Goal: Information Seeking & Learning: Learn about a topic

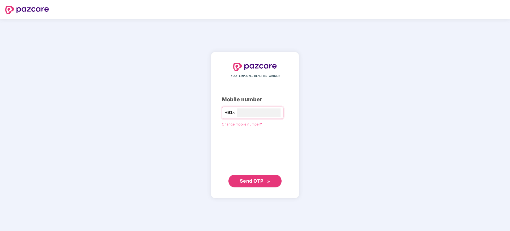
type input "**********"
click at [267, 178] on span "Send OTP" at bounding box center [255, 181] width 31 height 7
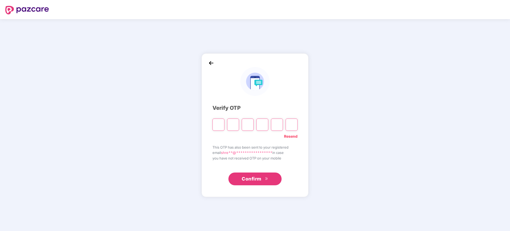
type input "*"
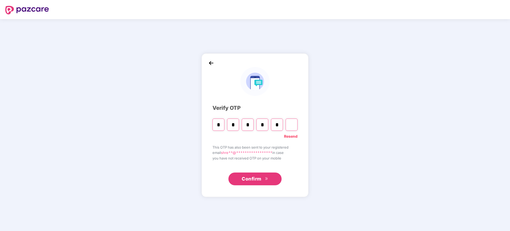
type input "*"
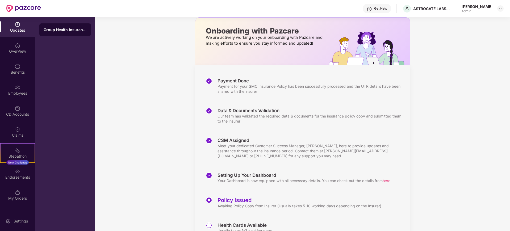
scroll to position [52, 0]
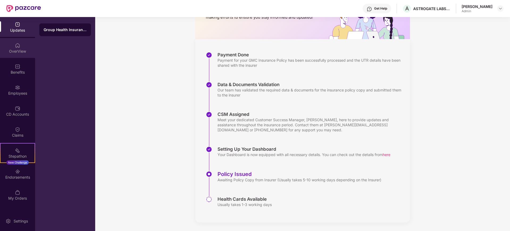
click at [21, 46] on div "OverView" at bounding box center [17, 48] width 35 height 20
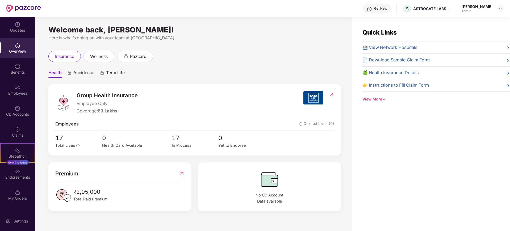
click at [382, 97] on div "View More" at bounding box center [437, 99] width 148 height 6
click at [92, 72] on span "Accidental" at bounding box center [83, 74] width 21 height 8
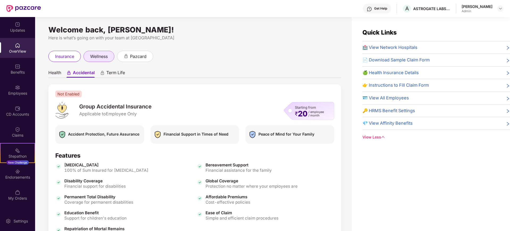
click at [100, 59] on span "wellness" at bounding box center [99, 56] width 18 height 7
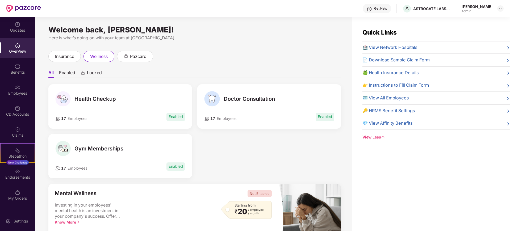
click at [273, 108] on div "Doctor Consultation 17 Employees Enabled" at bounding box center [269, 106] width 144 height 44
click at [329, 103] on div "Doctor Consultation" at bounding box center [269, 98] width 130 height 15
click at [330, 114] on span "Enabled" at bounding box center [325, 117] width 19 height 8
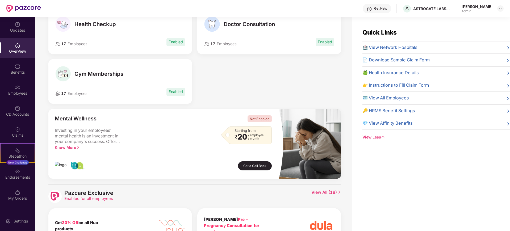
scroll to position [100, 0]
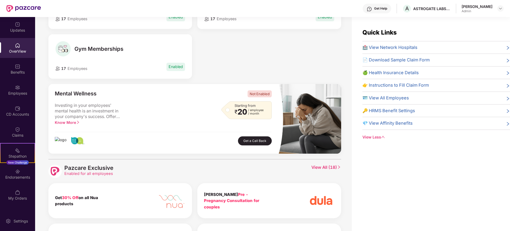
click at [268, 113] on div "₹ 20 / employee / month" at bounding box center [252, 112] width 35 height 7
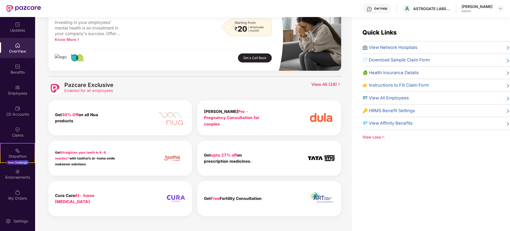
scroll to position [17, 0]
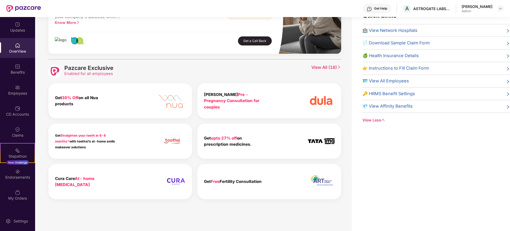
click at [327, 68] on span "View All ( 18 )" at bounding box center [327, 71] width 30 height 13
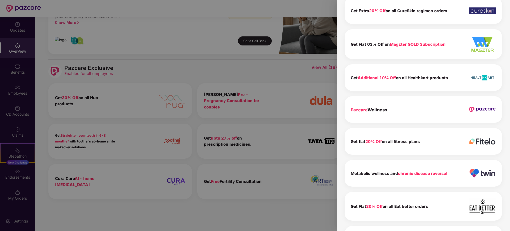
scroll to position [333, 0]
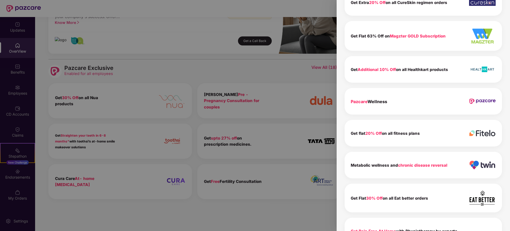
click at [374, 98] on div "Pazcare Wellness" at bounding box center [369, 101] width 36 height 7
click at [361, 106] on div "Pazcare Wellness" at bounding box center [424, 101] width 158 height 27
click at [368, 99] on b "Pazcare Wellness" at bounding box center [369, 101] width 36 height 5
click at [472, 103] on img at bounding box center [482, 101] width 27 height 5
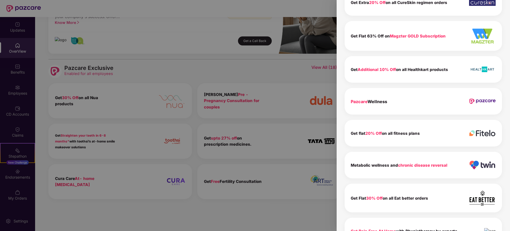
click at [472, 103] on img at bounding box center [482, 101] width 27 height 5
click at [300, 135] on div at bounding box center [255, 115] width 510 height 231
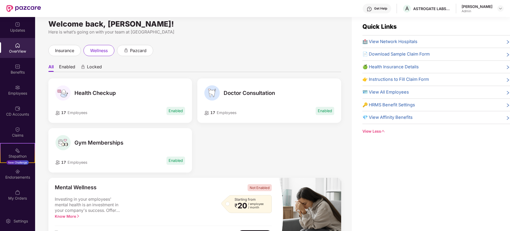
scroll to position [0, 0]
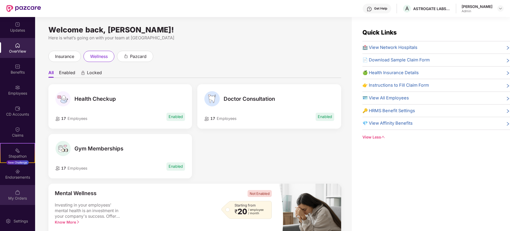
click at [19, 191] on img at bounding box center [17, 192] width 5 height 5
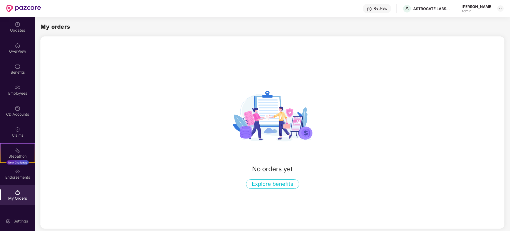
click at [271, 189] on button "Explore benefits" at bounding box center [272, 184] width 53 height 9
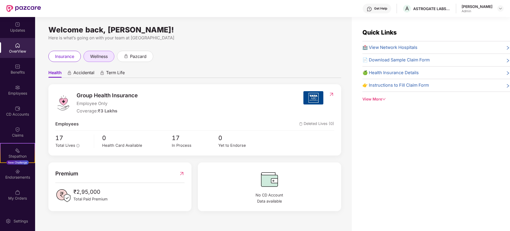
click at [102, 54] on span "wellness" at bounding box center [99, 56] width 18 height 7
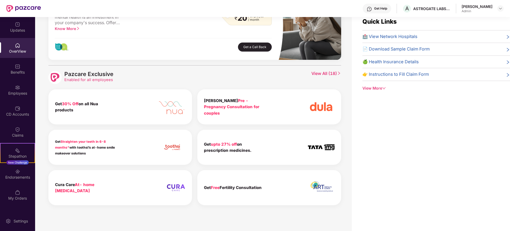
scroll to position [17, 0]
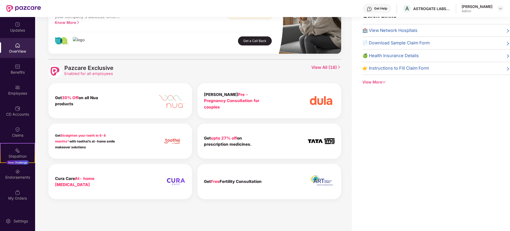
click at [296, 92] on div "[PERSON_NAME] Pre - Pregnancy Consultation for couples" at bounding box center [269, 100] width 144 height 35
click at [331, 67] on span "View All ( 18 )" at bounding box center [327, 71] width 30 height 13
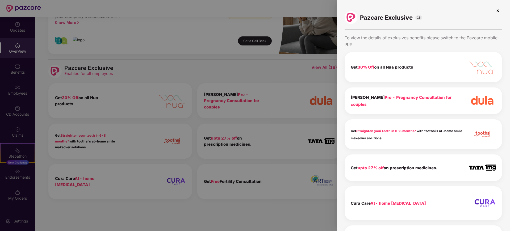
click at [286, 125] on div at bounding box center [255, 115] width 510 height 231
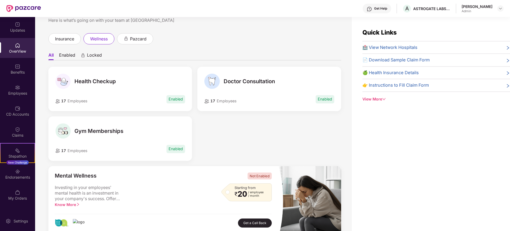
scroll to position [0, 0]
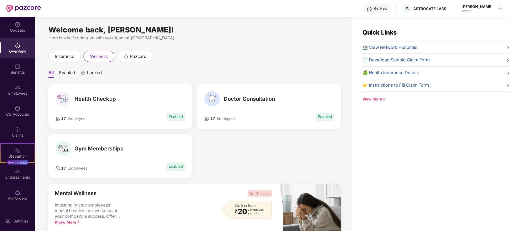
click at [98, 106] on div "Health Checkup" at bounding box center [120, 98] width 130 height 15
click at [106, 151] on span "Gym Memberships" at bounding box center [99, 149] width 49 height 6
click at [69, 71] on li "Enabled" at bounding box center [67, 74] width 16 height 8
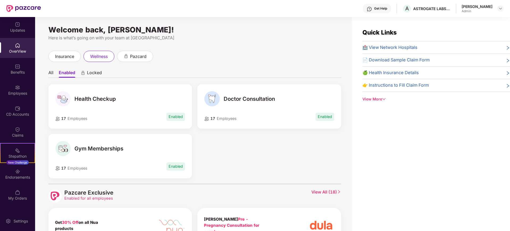
click at [99, 73] on span "Locked" at bounding box center [94, 74] width 15 height 8
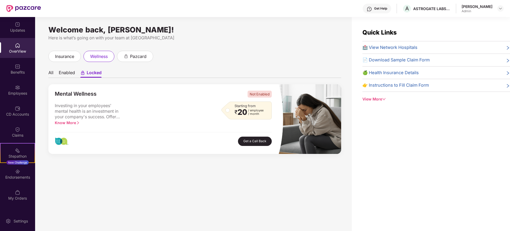
click at [80, 76] on ul "All Enabled Locked" at bounding box center [194, 72] width 293 height 11
click at [68, 71] on li "Enabled" at bounding box center [67, 74] width 16 height 8
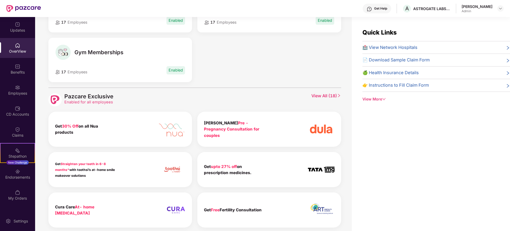
scroll to position [108, 0]
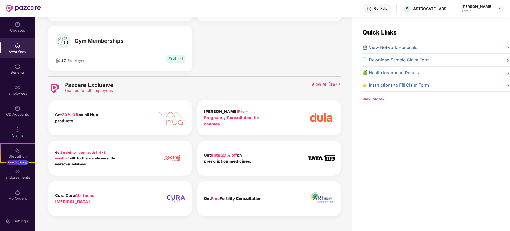
click at [326, 83] on span "View All ( 18 )" at bounding box center [327, 88] width 30 height 13
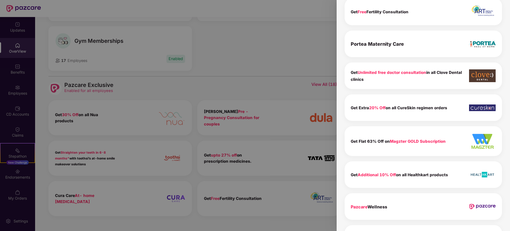
scroll to position [233, 0]
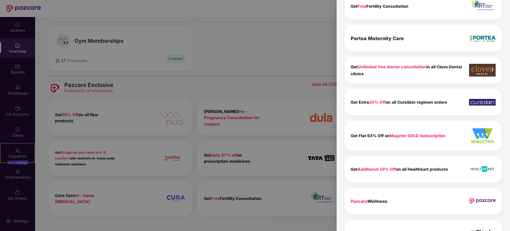
click at [407, 149] on div "Get Flat 63% Off on Magzter GOLD Subscription" at bounding box center [424, 136] width 158 height 30
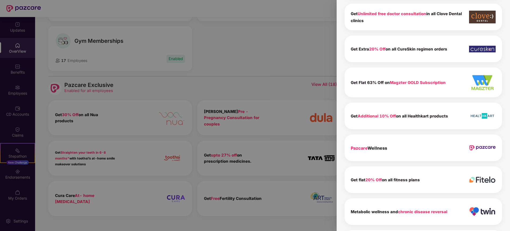
scroll to position [417, 0]
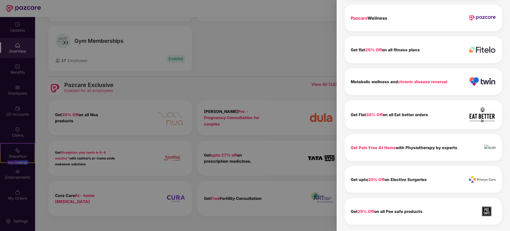
drag, startPoint x: 411, startPoint y: 179, endPoint x: 396, endPoint y: 186, distance: 16.1
click at [411, 180] on b "Get upto 20% Off on Elective Surgeries" at bounding box center [389, 179] width 76 height 5
click at [186, 158] on div at bounding box center [255, 115] width 510 height 231
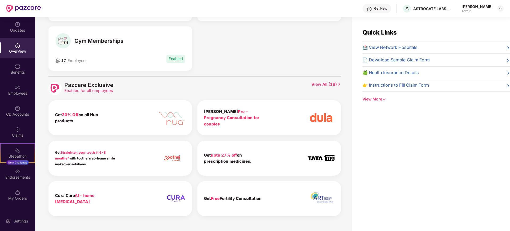
scroll to position [0, 0]
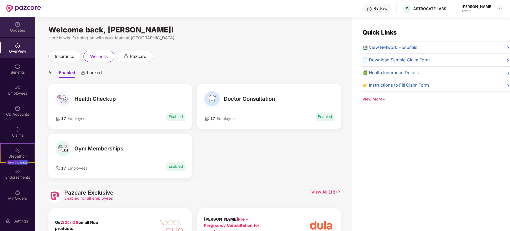
click at [24, 26] on div "Updates" at bounding box center [17, 27] width 35 height 20
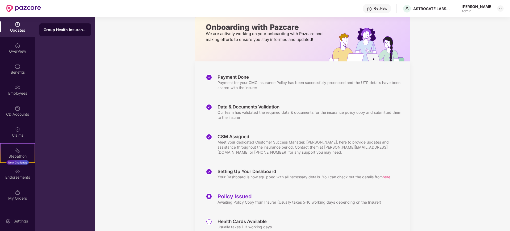
scroll to position [18, 0]
